Goal: Information Seeking & Learning: Learn about a topic

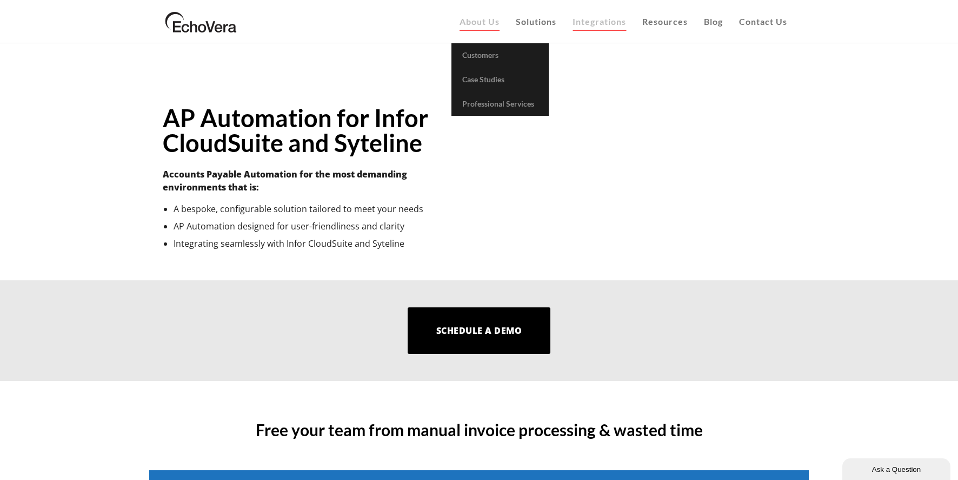
click at [467, 23] on span "About Us" at bounding box center [480, 21] width 40 height 10
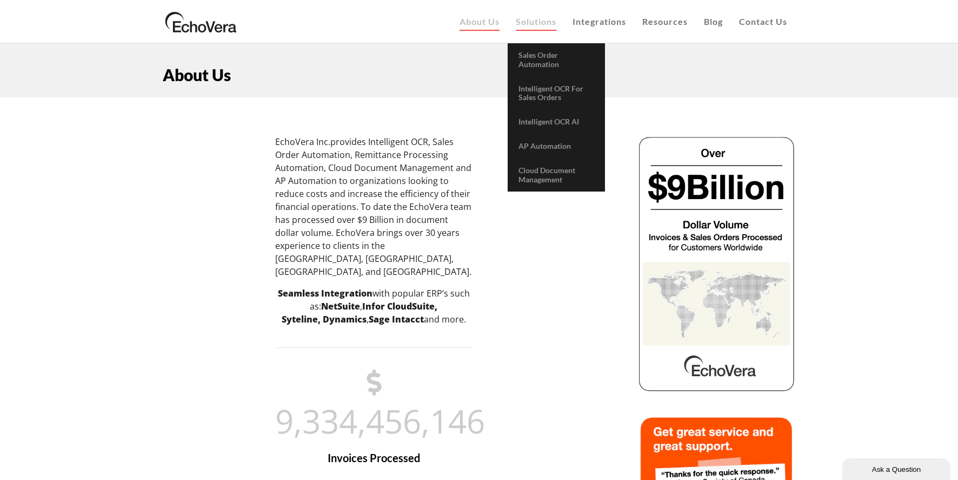
click at [542, 25] on span "Solutions" at bounding box center [536, 21] width 41 height 10
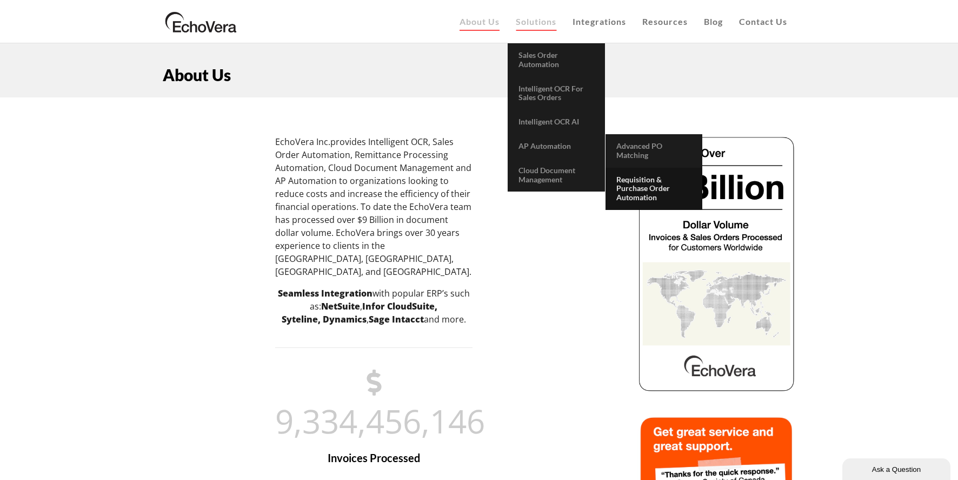
click at [635, 188] on span "Requisition & Purchase Order Automation" at bounding box center [643, 189] width 54 height 28
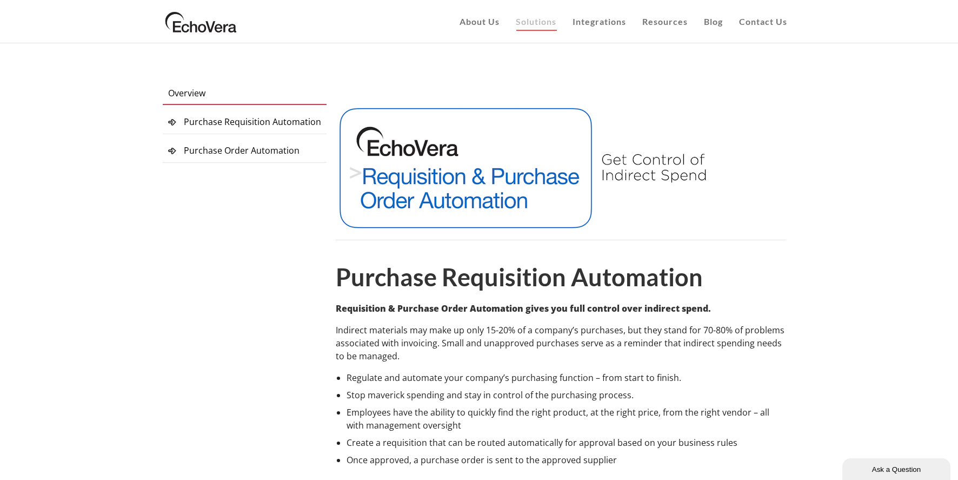
click at [247, 149] on span "Purchase Order Automation" at bounding box center [242, 150] width 116 height 12
